Goal: Task Accomplishment & Management: Manage account settings

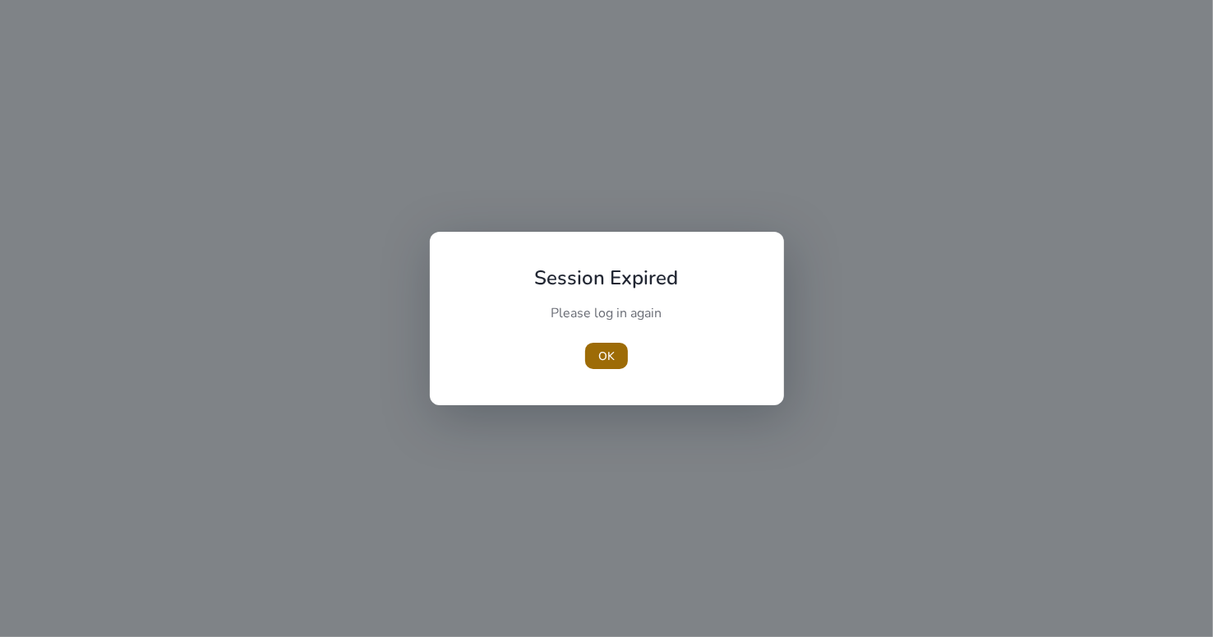
click at [594, 362] on span "button" at bounding box center [606, 355] width 43 height 39
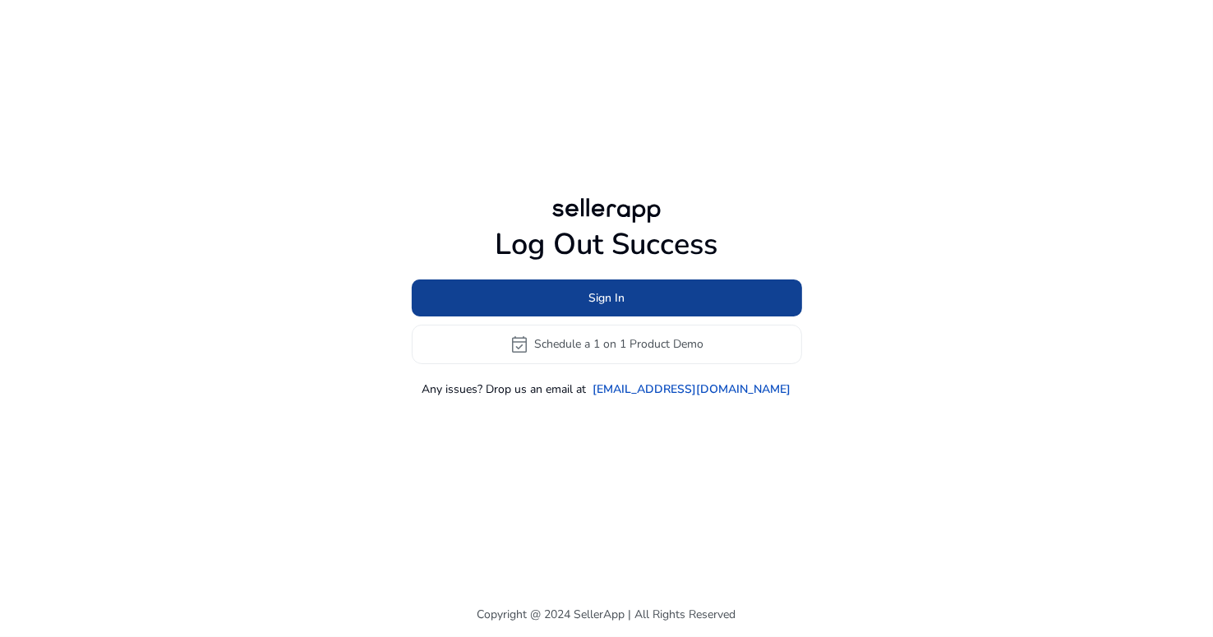
click at [646, 292] on span at bounding box center [607, 297] width 391 height 39
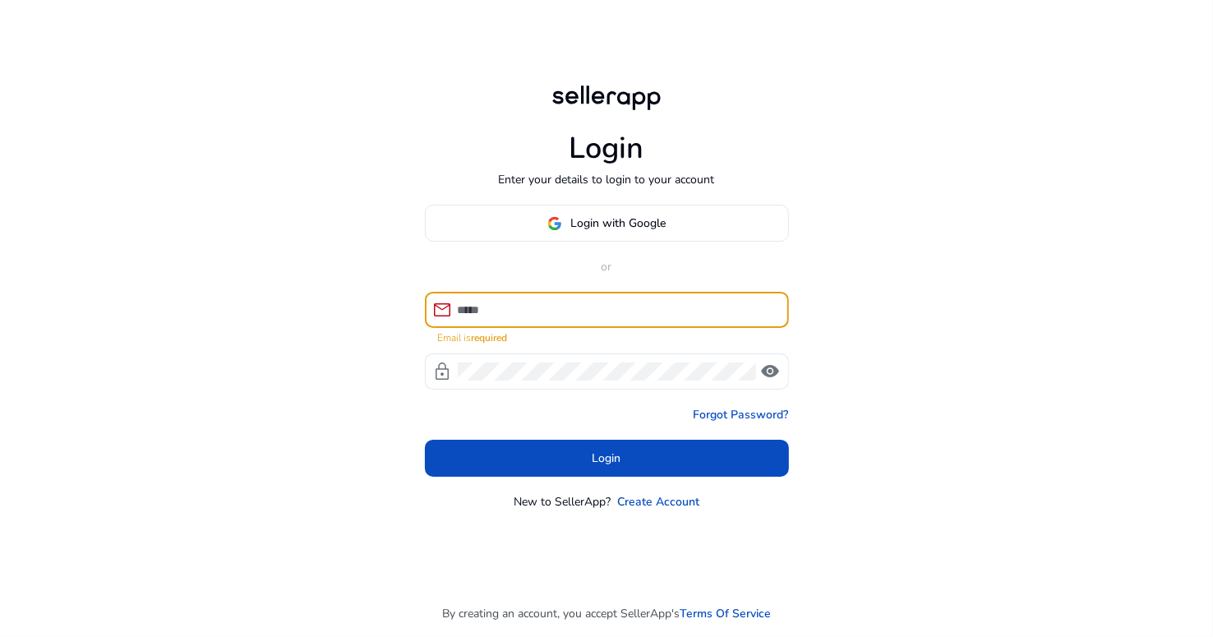
type input "**********"
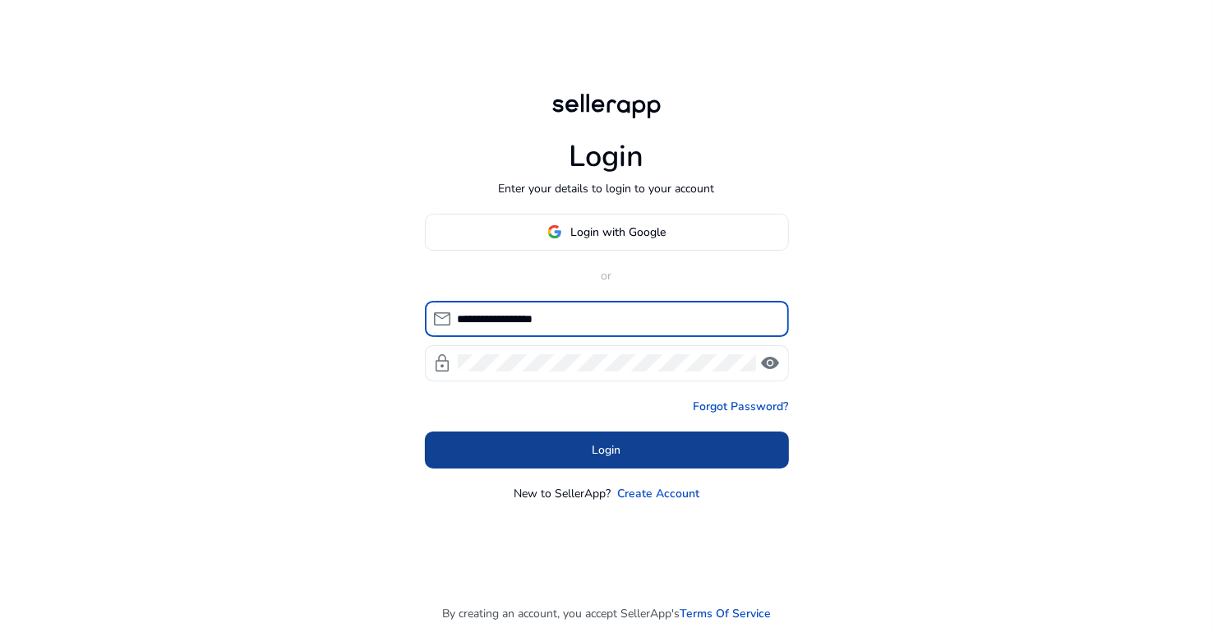
click at [679, 454] on span at bounding box center [607, 449] width 364 height 39
